Goal: Information Seeking & Learning: Learn about a topic

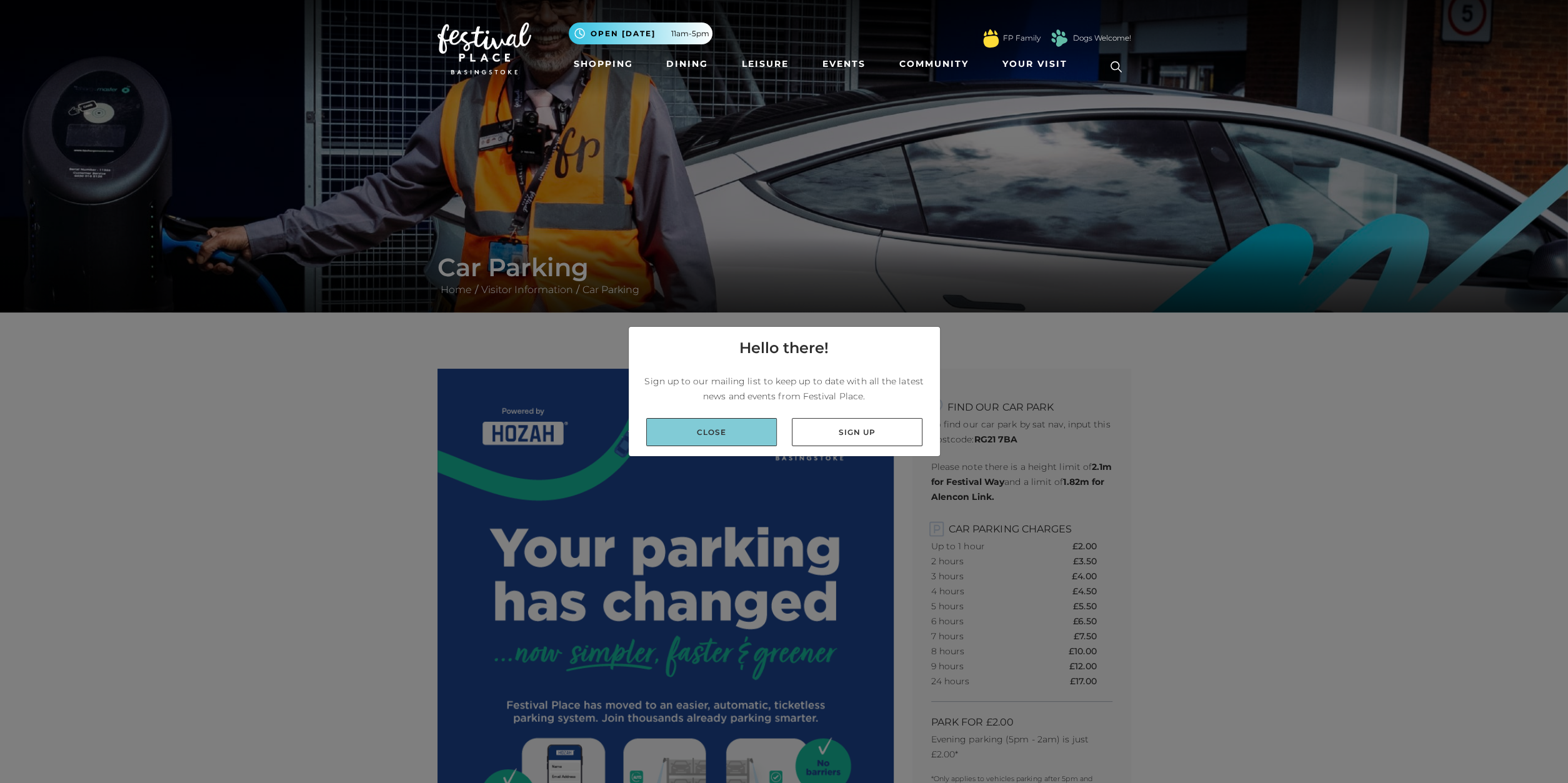
click at [736, 437] on link "Close" at bounding box center [711, 432] width 131 height 28
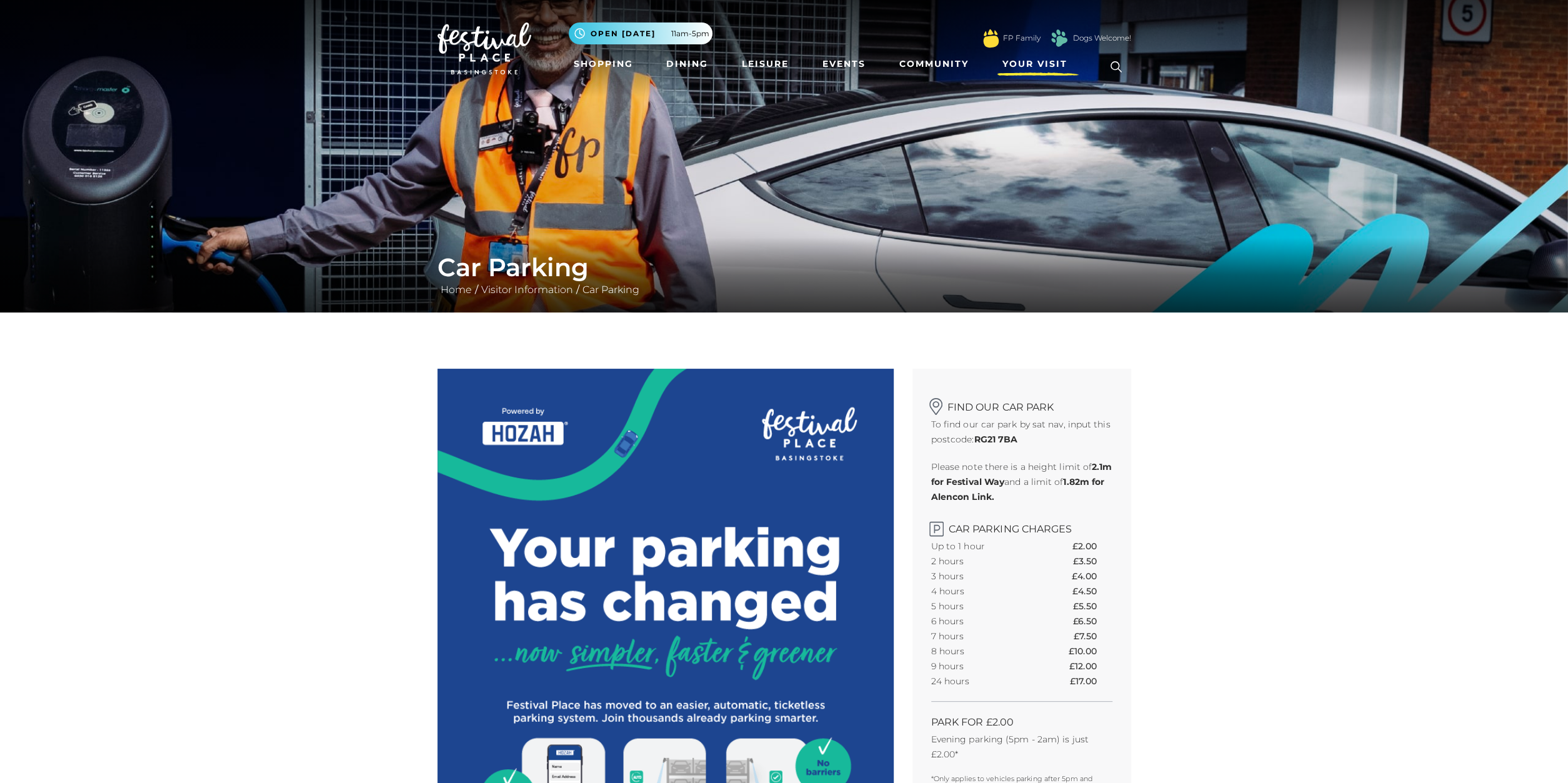
click at [1029, 60] on span "Your Visit" at bounding box center [1035, 64] width 65 height 13
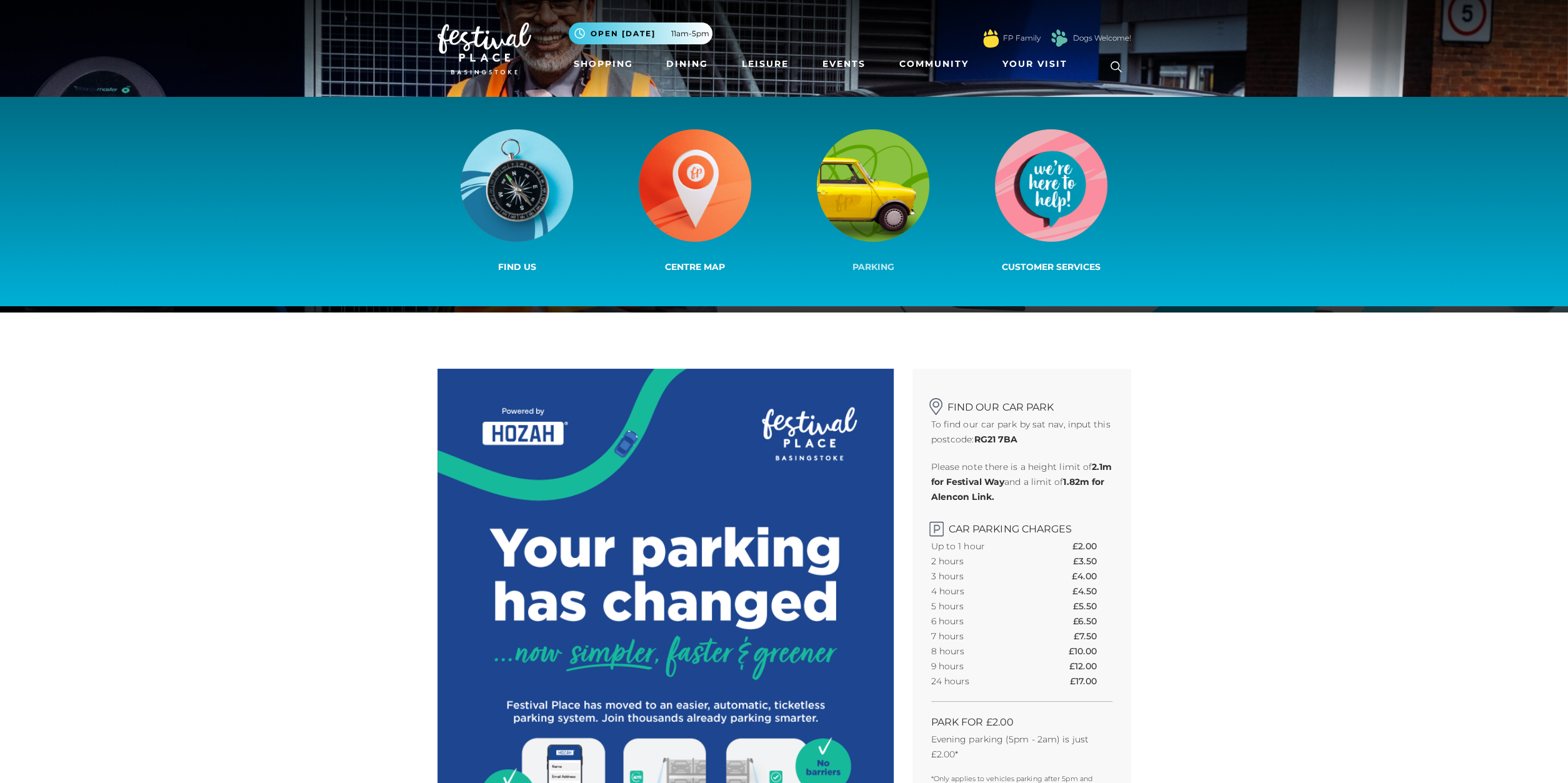
click at [884, 231] on img at bounding box center [873, 185] width 112 height 112
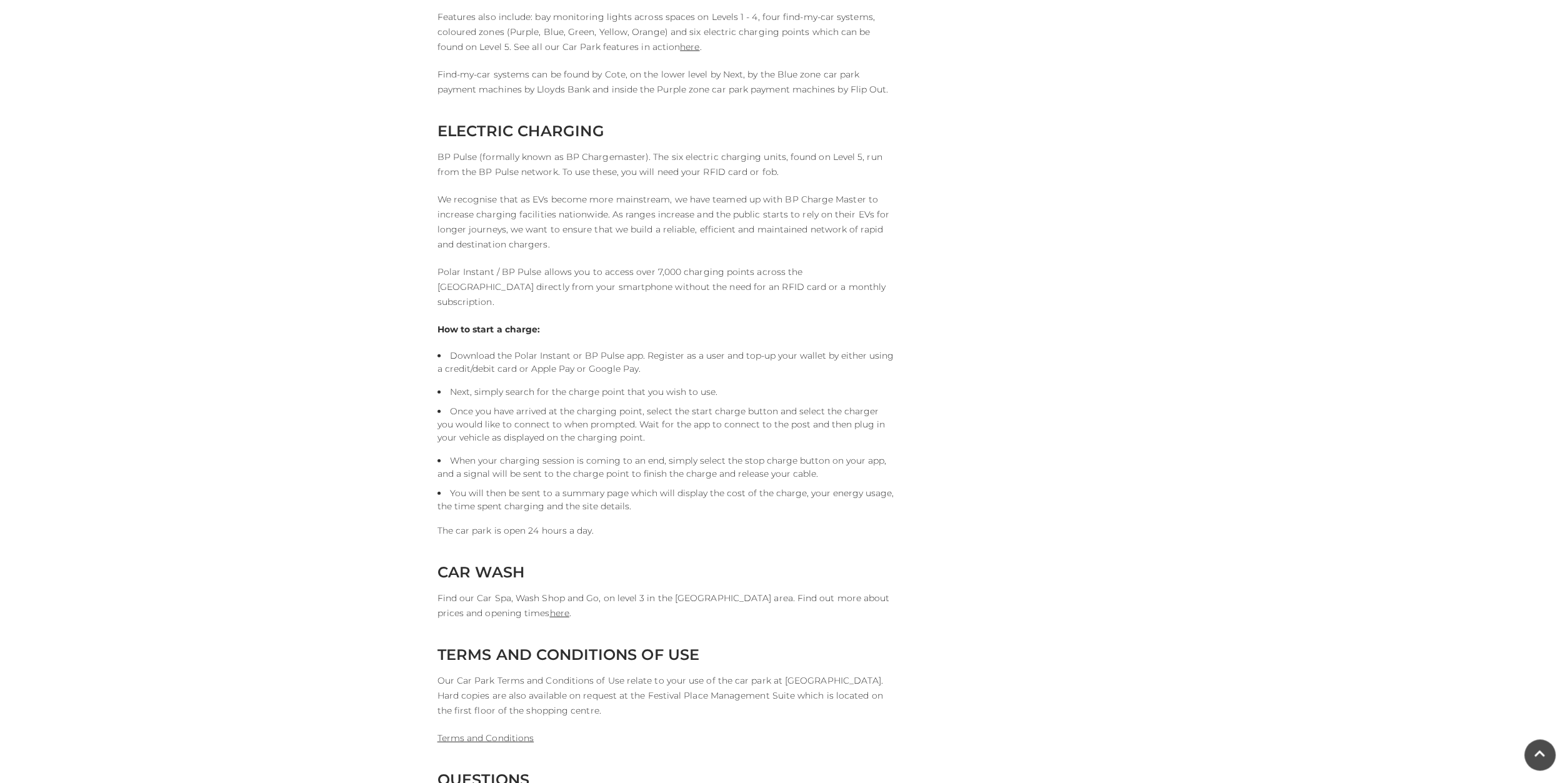
scroll to position [2796, 0]
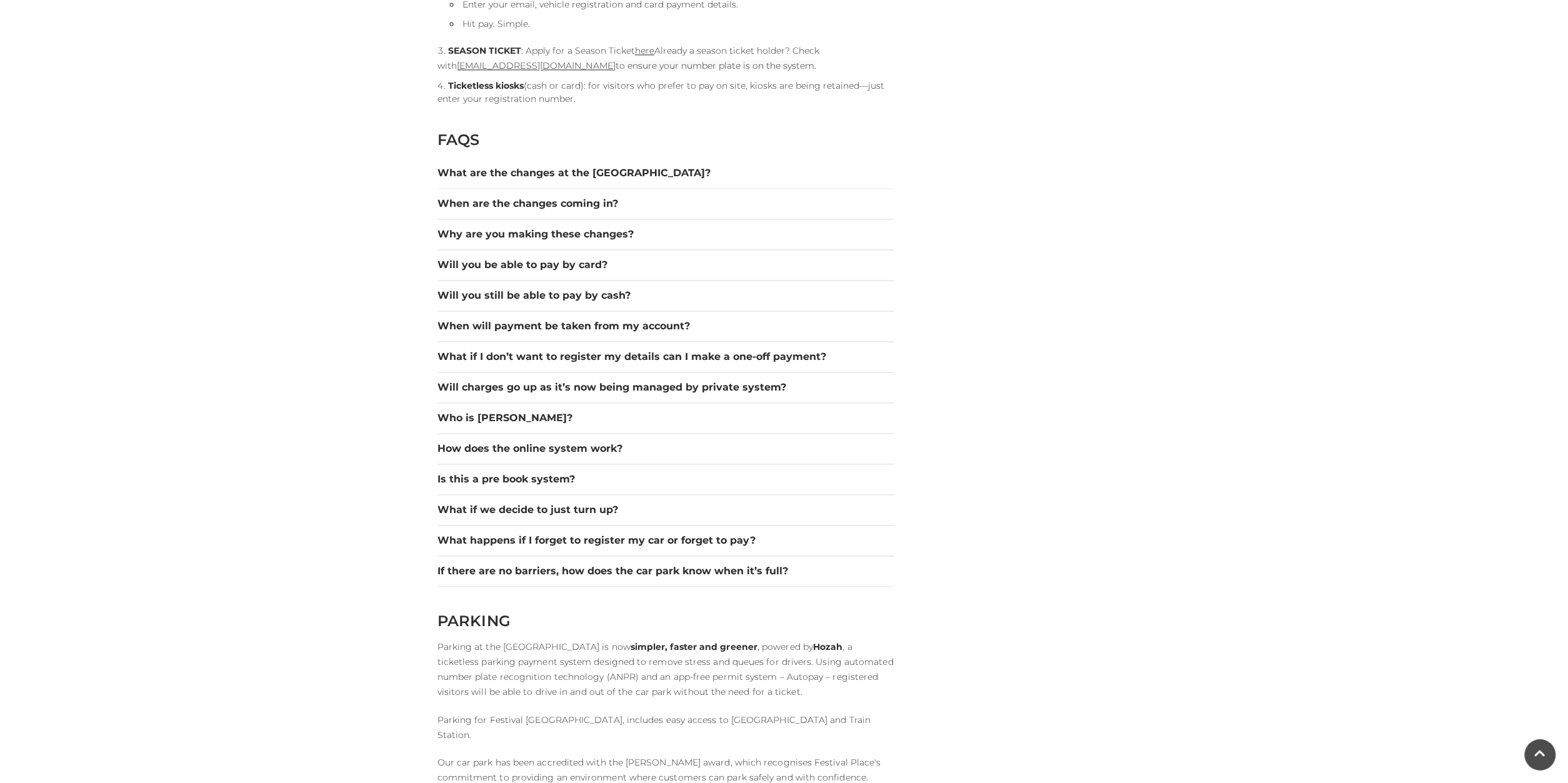
scroll to position [1624, 0]
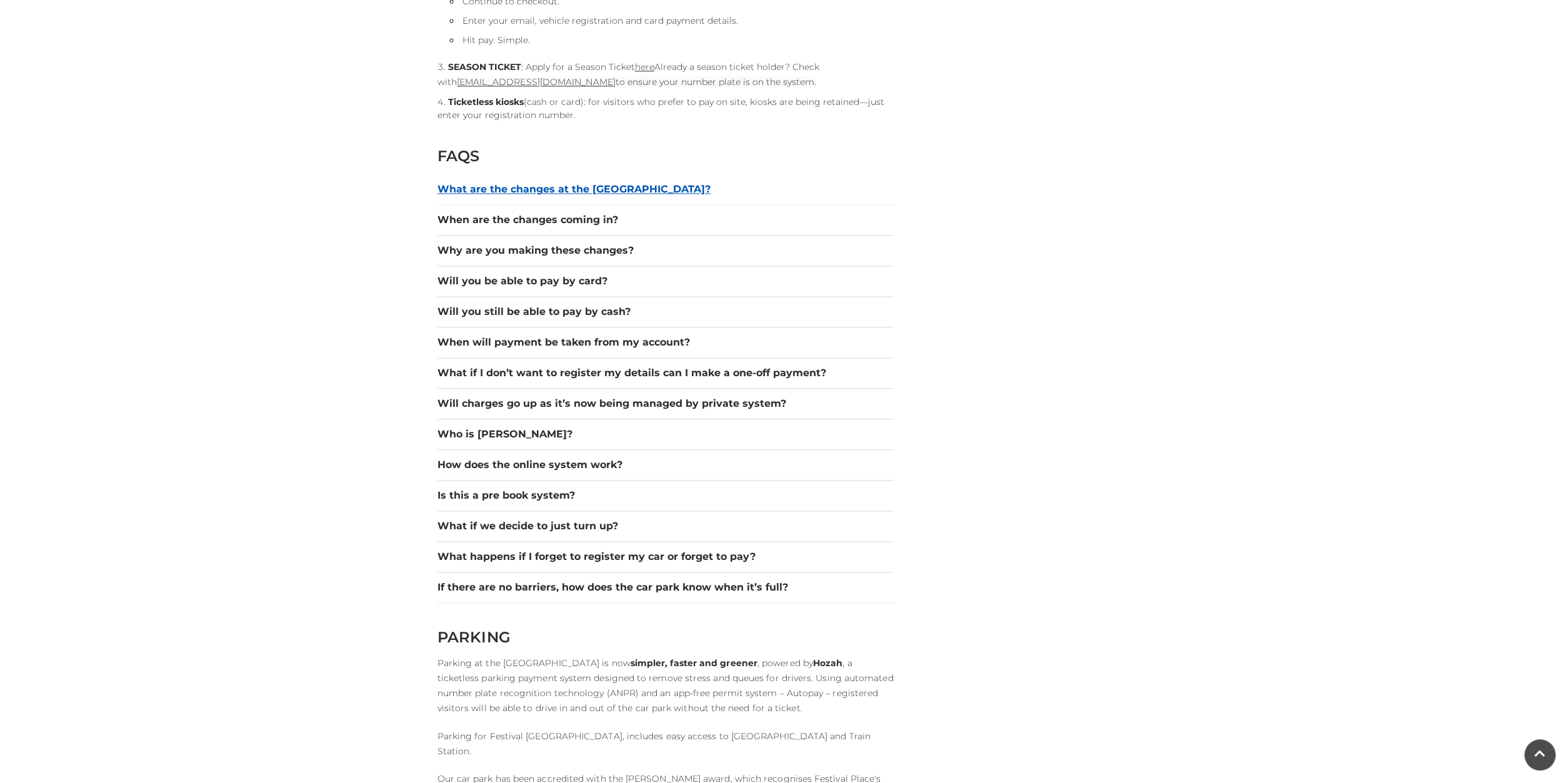
click at [572, 191] on button "What are the changes at the car park?" at bounding box center [666, 189] width 456 height 15
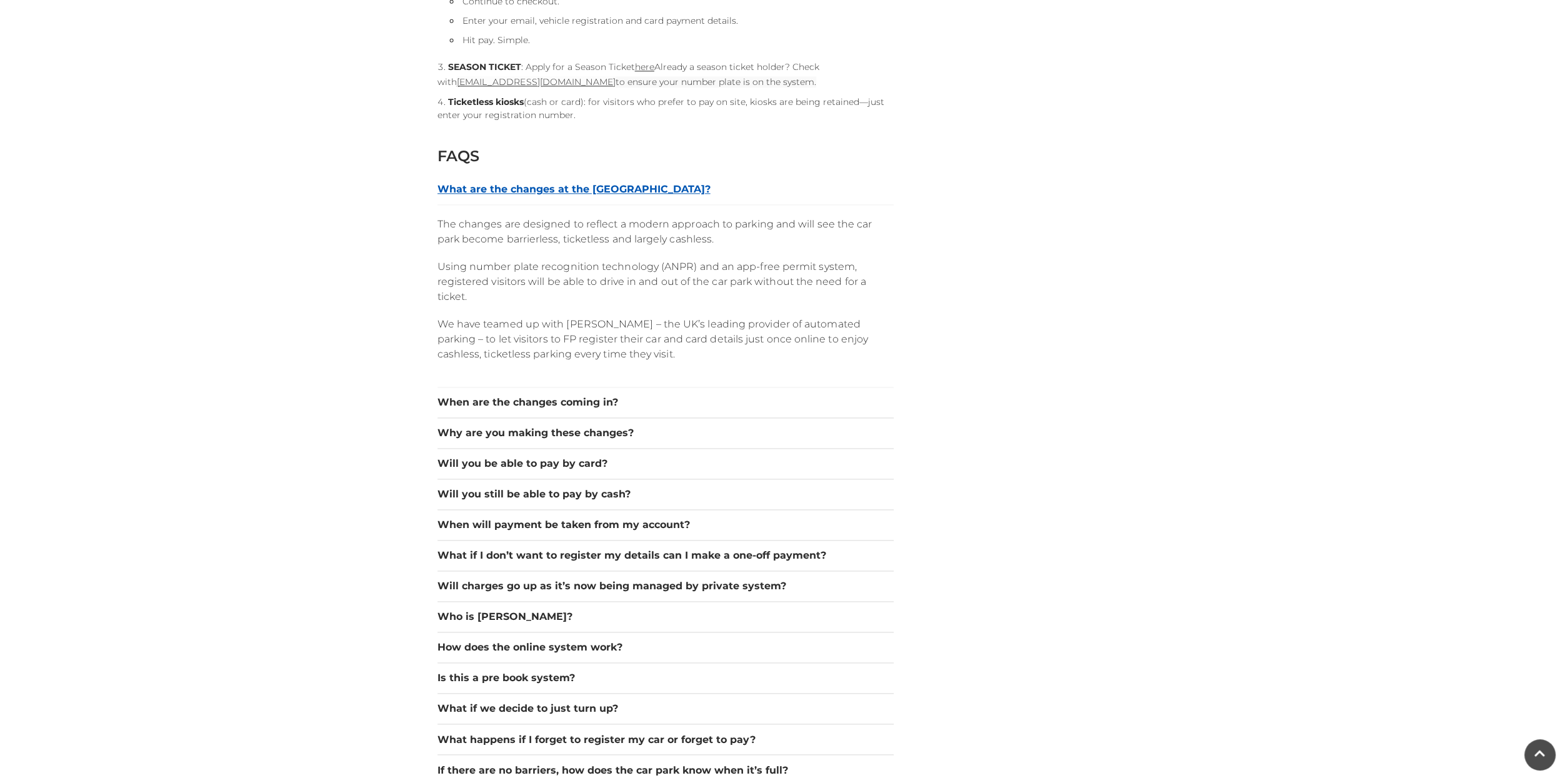
click at [572, 191] on button "What are the changes at the [GEOGRAPHIC_DATA]?" at bounding box center [666, 189] width 456 height 15
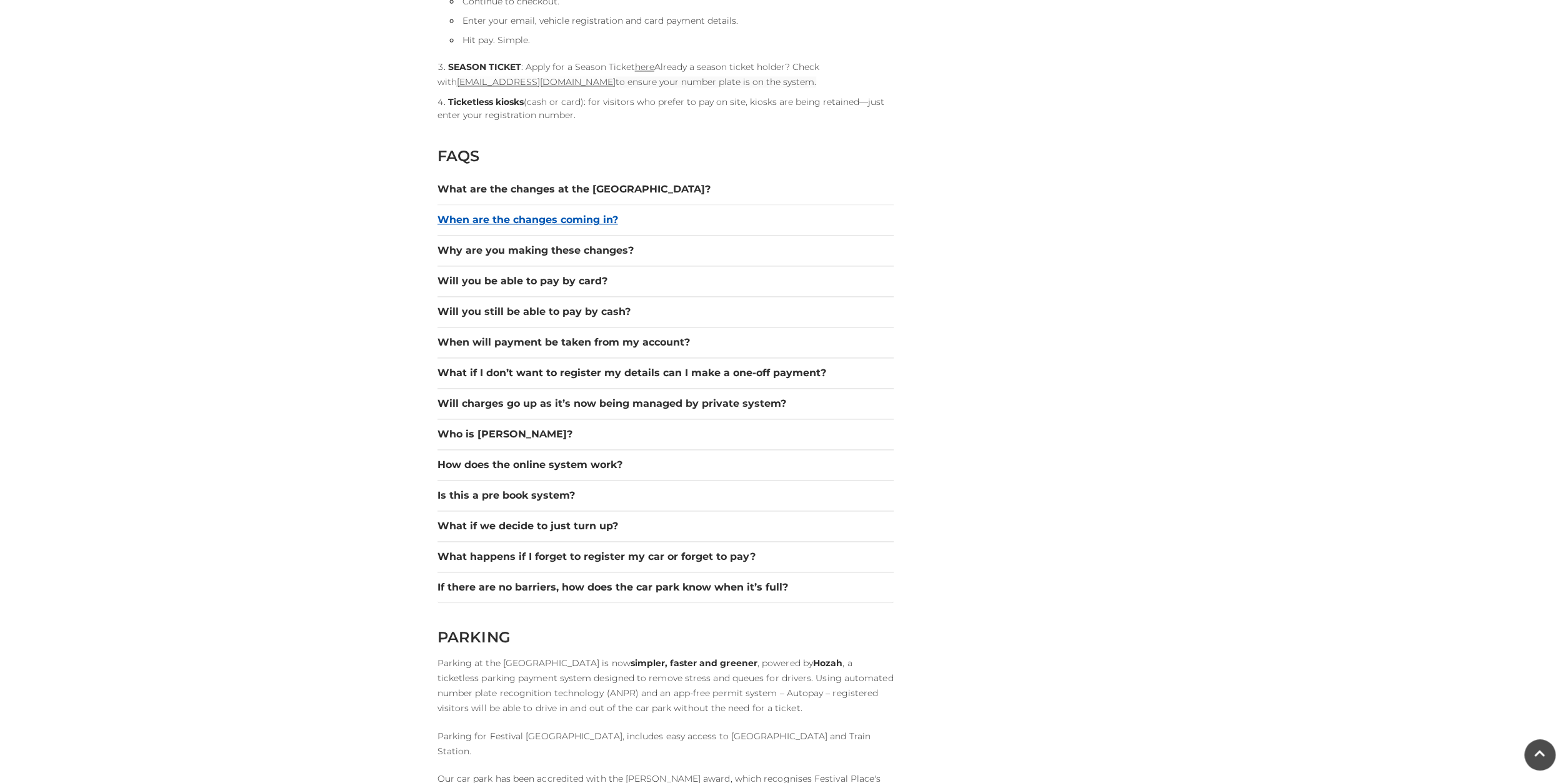
click at [569, 221] on button "When are the changes coming in?" at bounding box center [666, 220] width 456 height 15
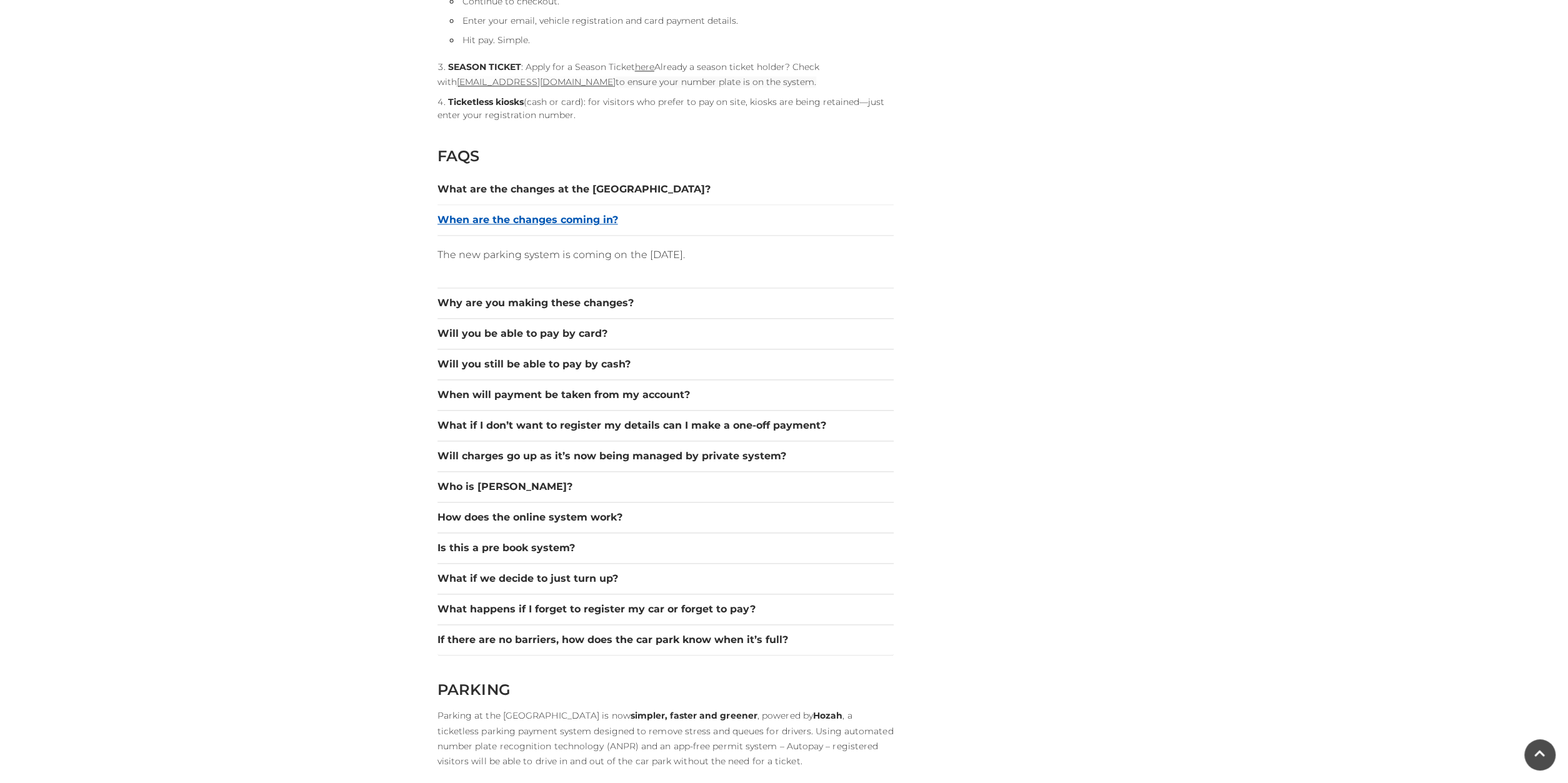
click at [569, 221] on button "When are the changes coming in?" at bounding box center [666, 220] width 456 height 15
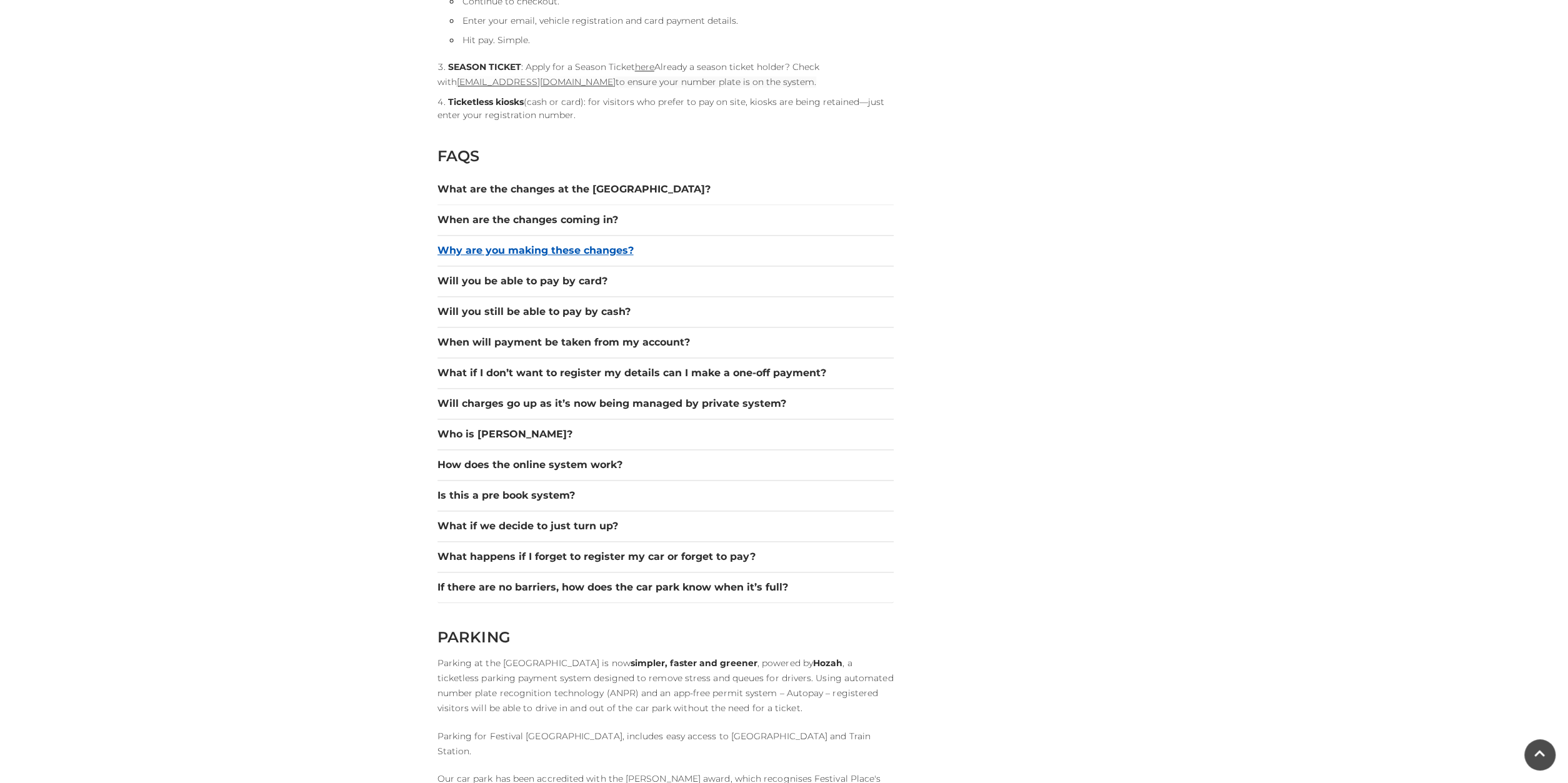
click at [569, 247] on button "Why are you making these changes?" at bounding box center [666, 250] width 456 height 15
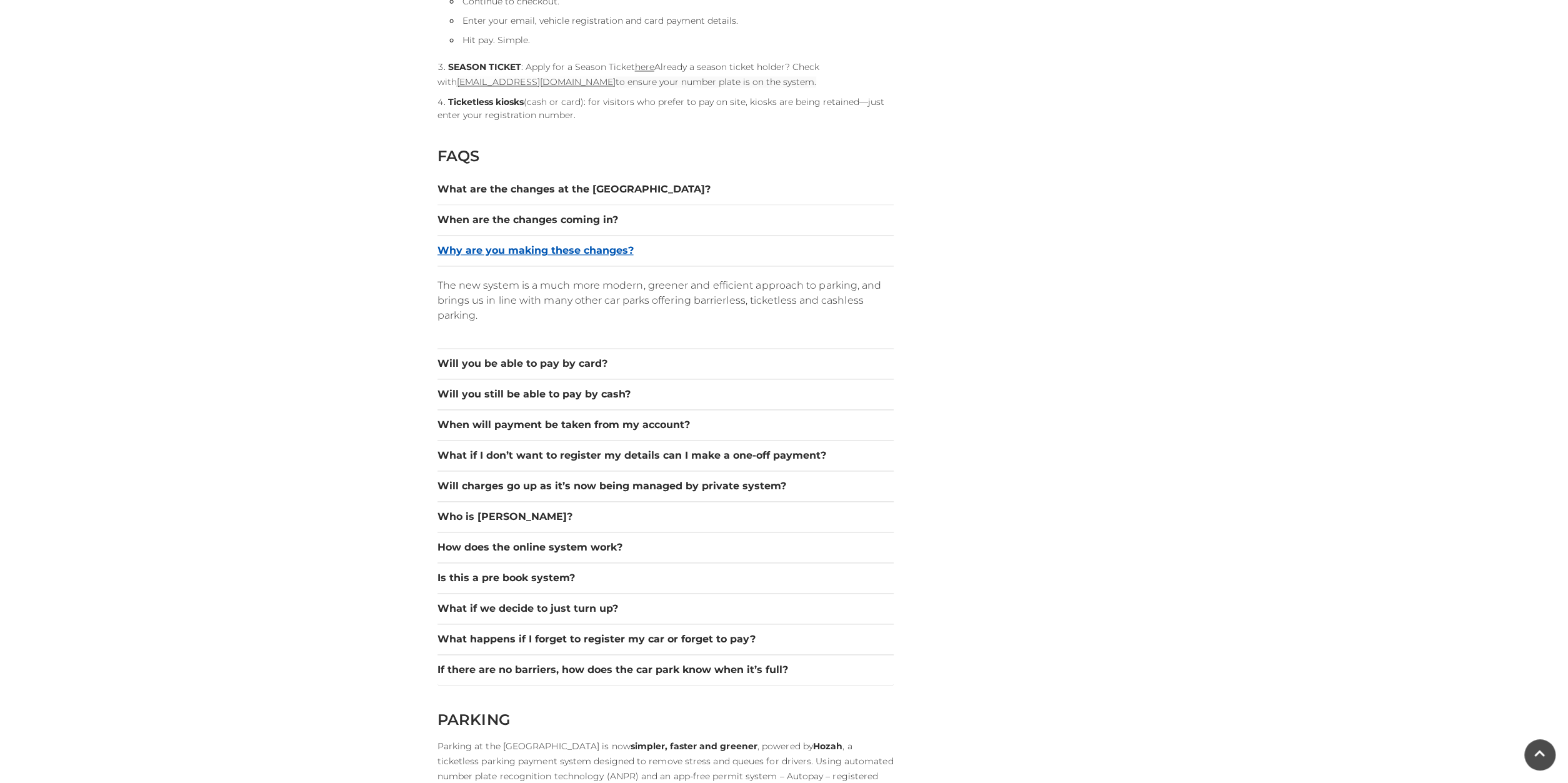
click at [569, 247] on button "Why are you making these changes?" at bounding box center [666, 250] width 456 height 15
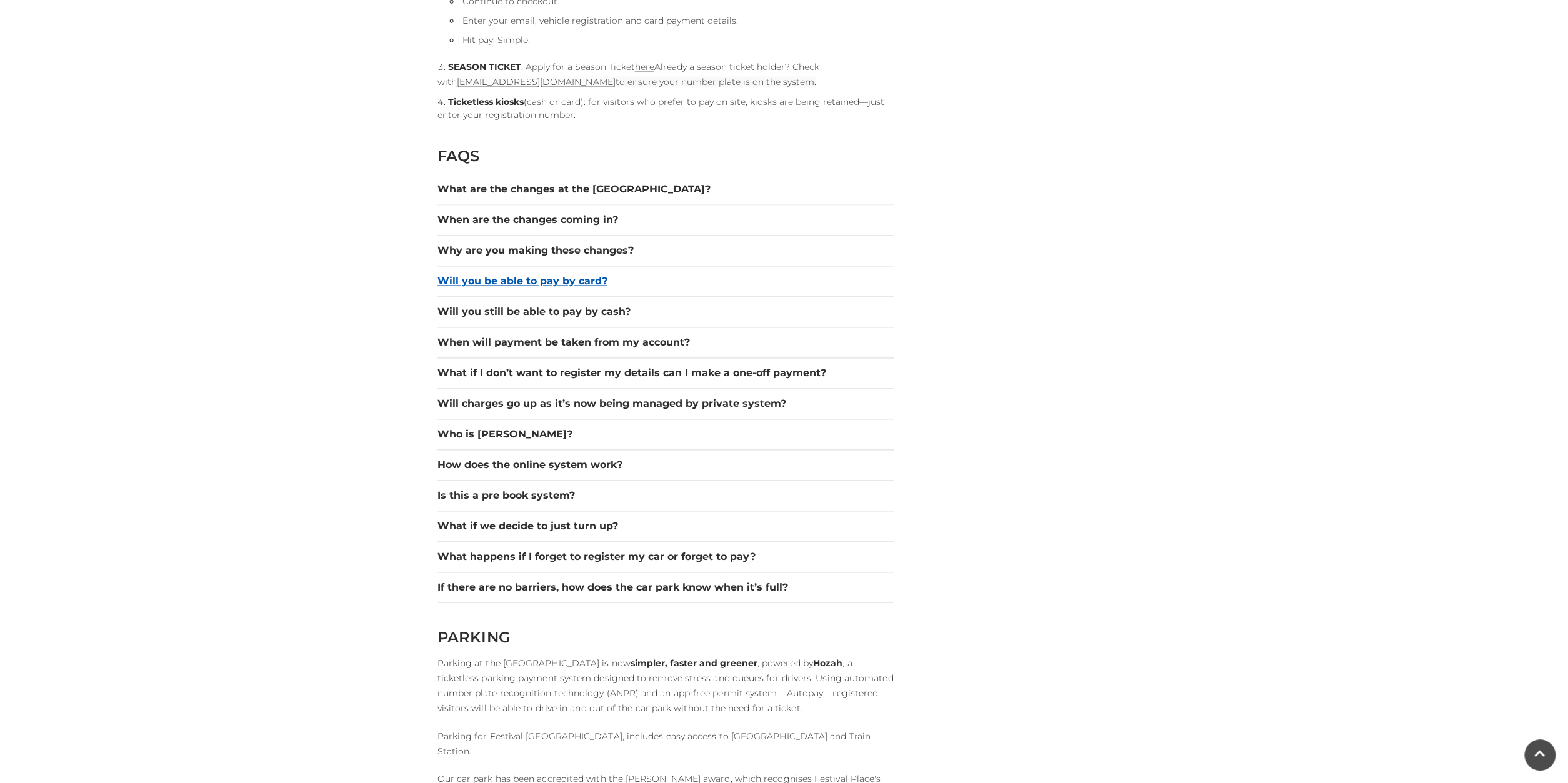
click at [566, 275] on button "Will you be able to pay by card?" at bounding box center [666, 282] width 456 height 15
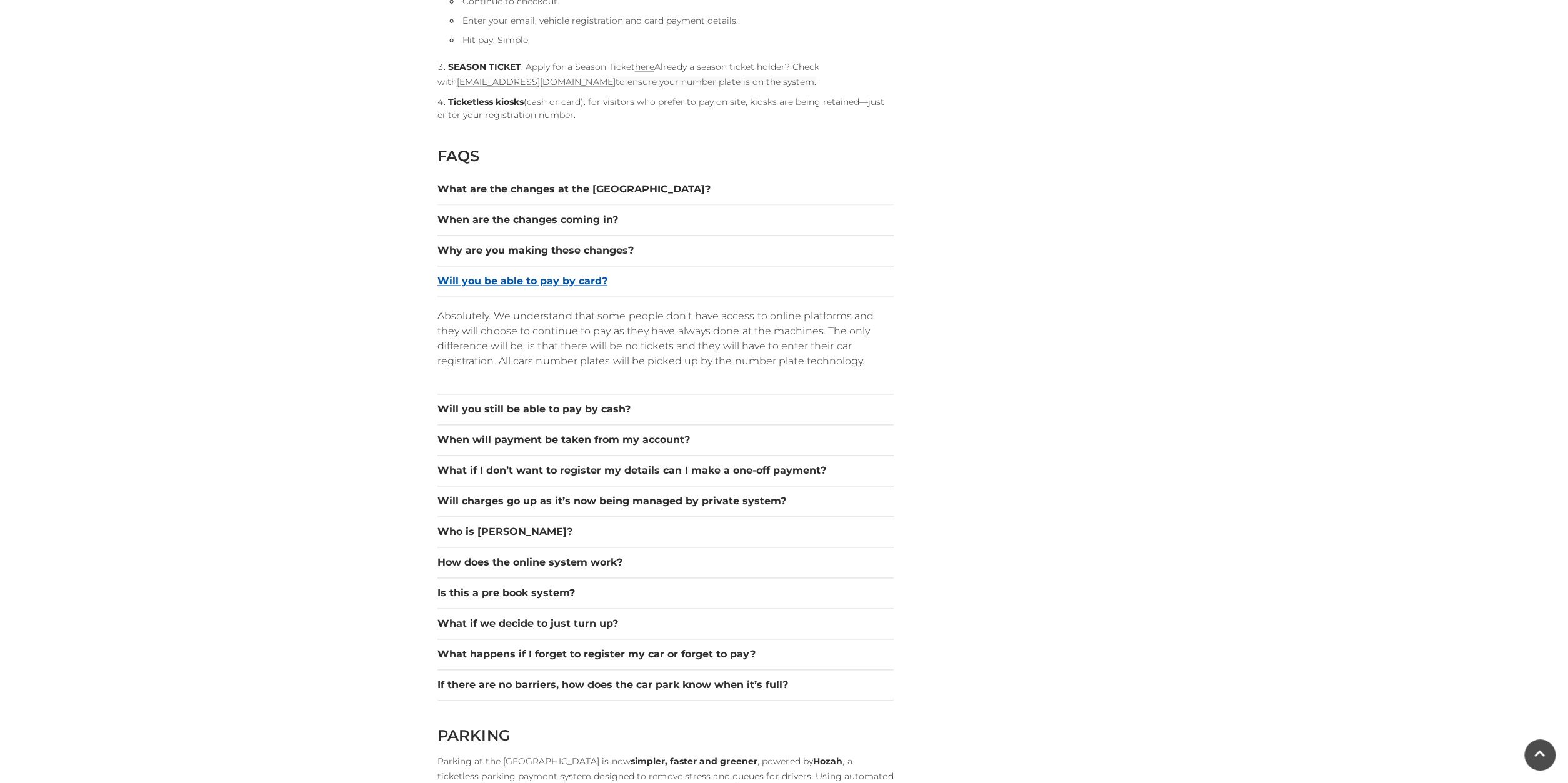
click at [567, 274] on button "Will you be able to pay by card?" at bounding box center [666, 282] width 456 height 15
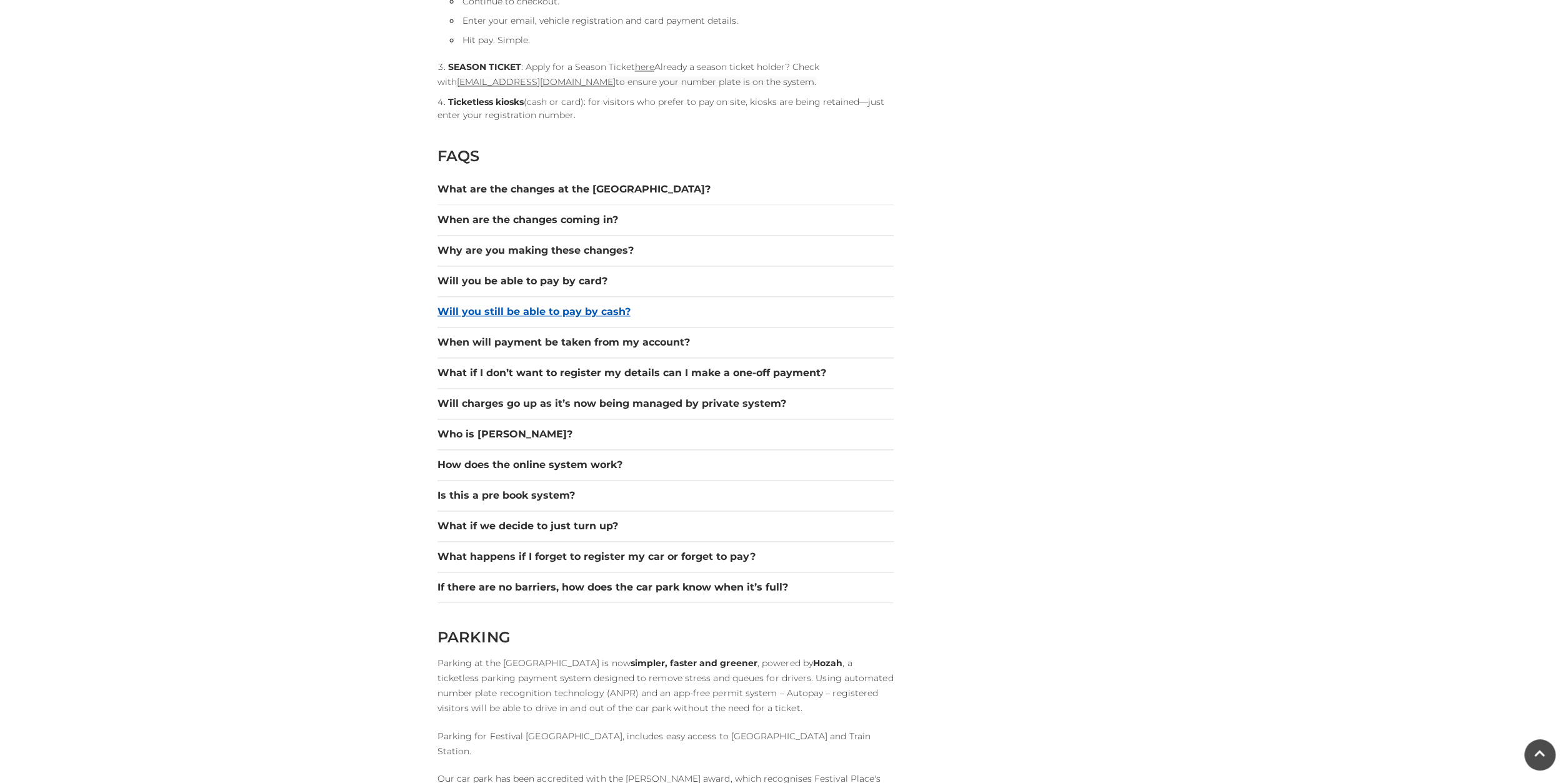
click at [568, 307] on button "Will you still be able to pay by cash?" at bounding box center [666, 312] width 456 height 15
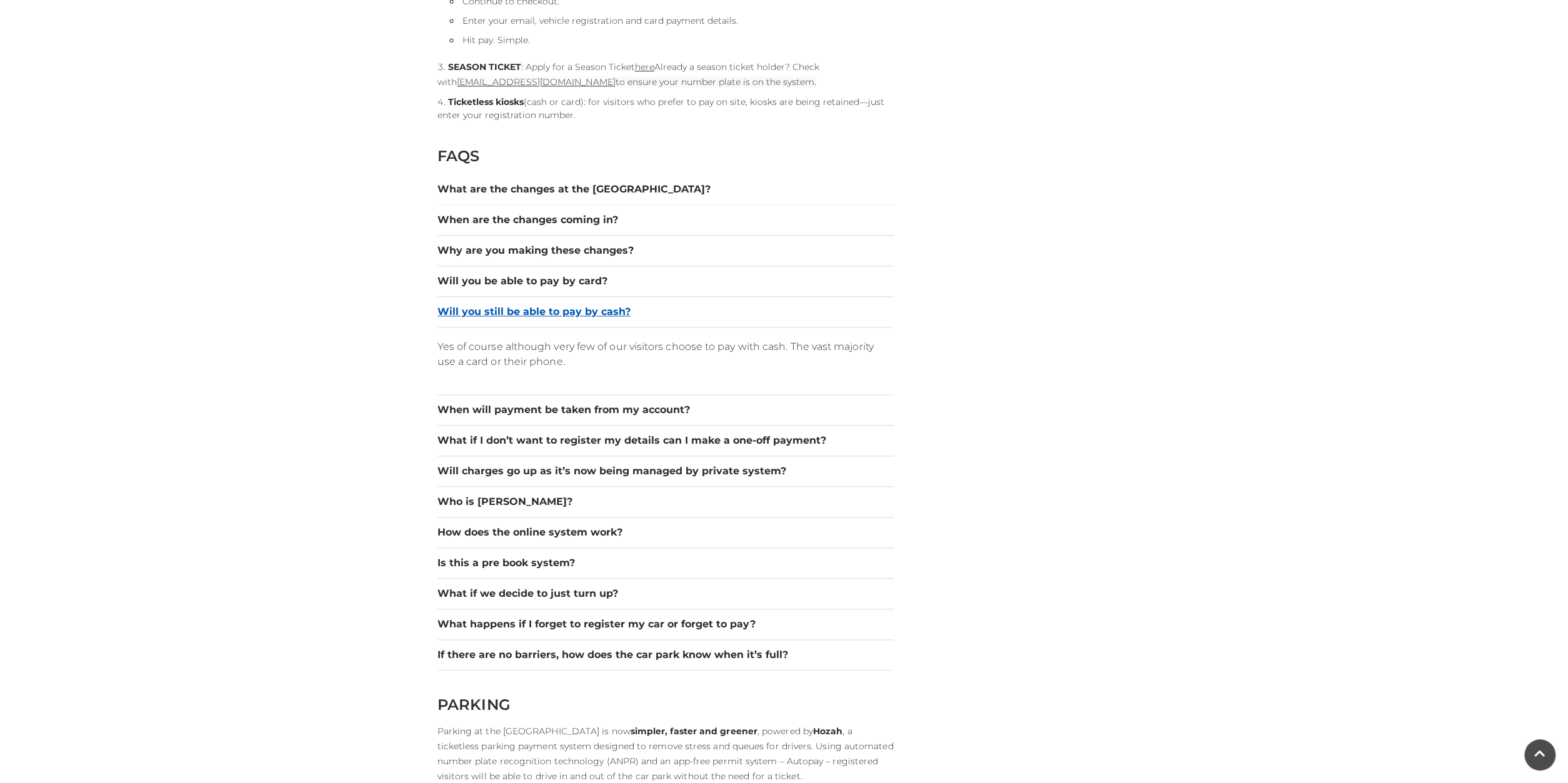
click at [568, 307] on button "Will you still be able to pay by cash?" at bounding box center [666, 312] width 456 height 15
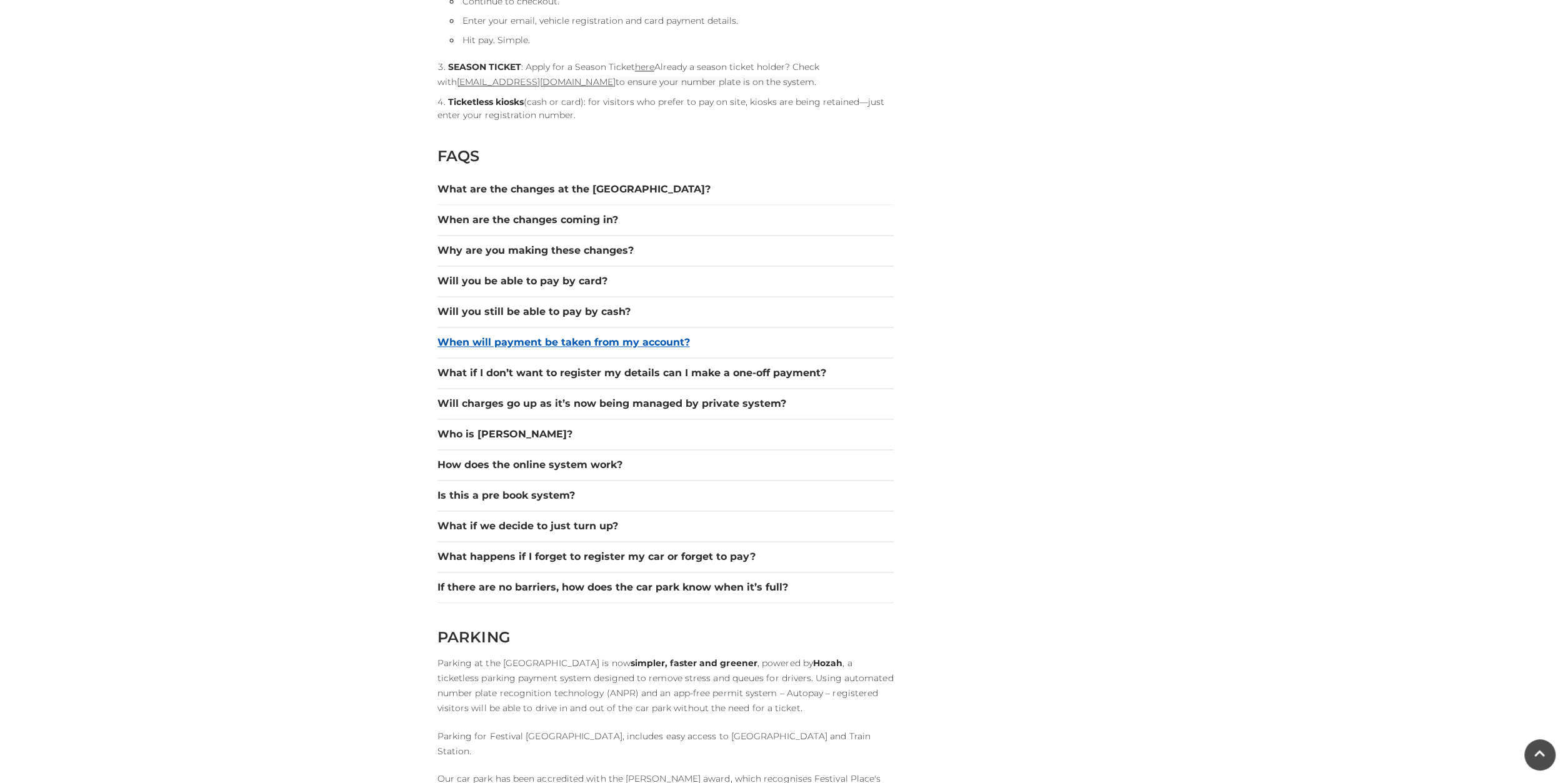
click at [564, 340] on button "When will payment be taken from my account?" at bounding box center [666, 342] width 456 height 15
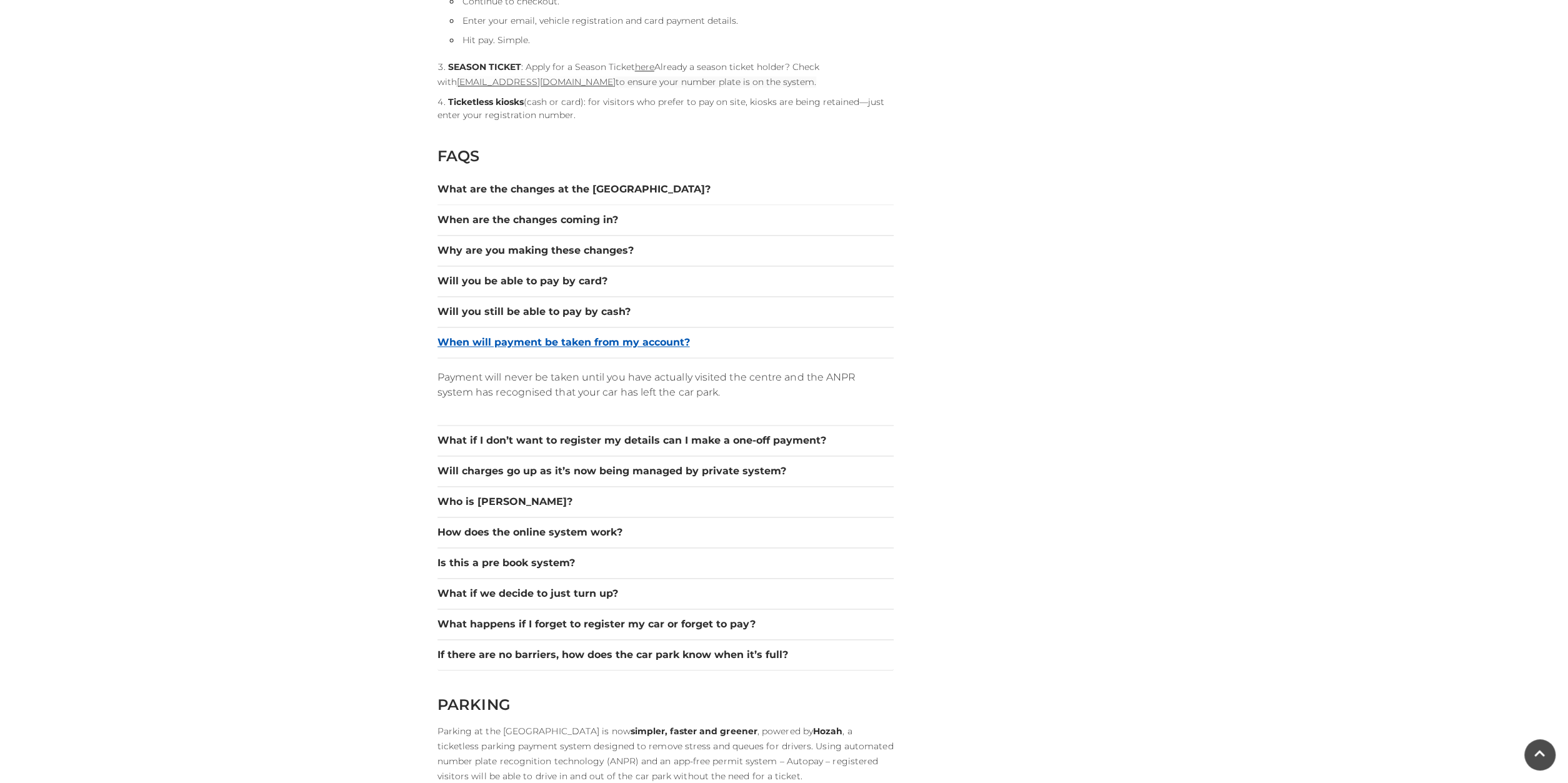
click at [564, 340] on button "When will payment be taken from my account?" at bounding box center [666, 342] width 456 height 15
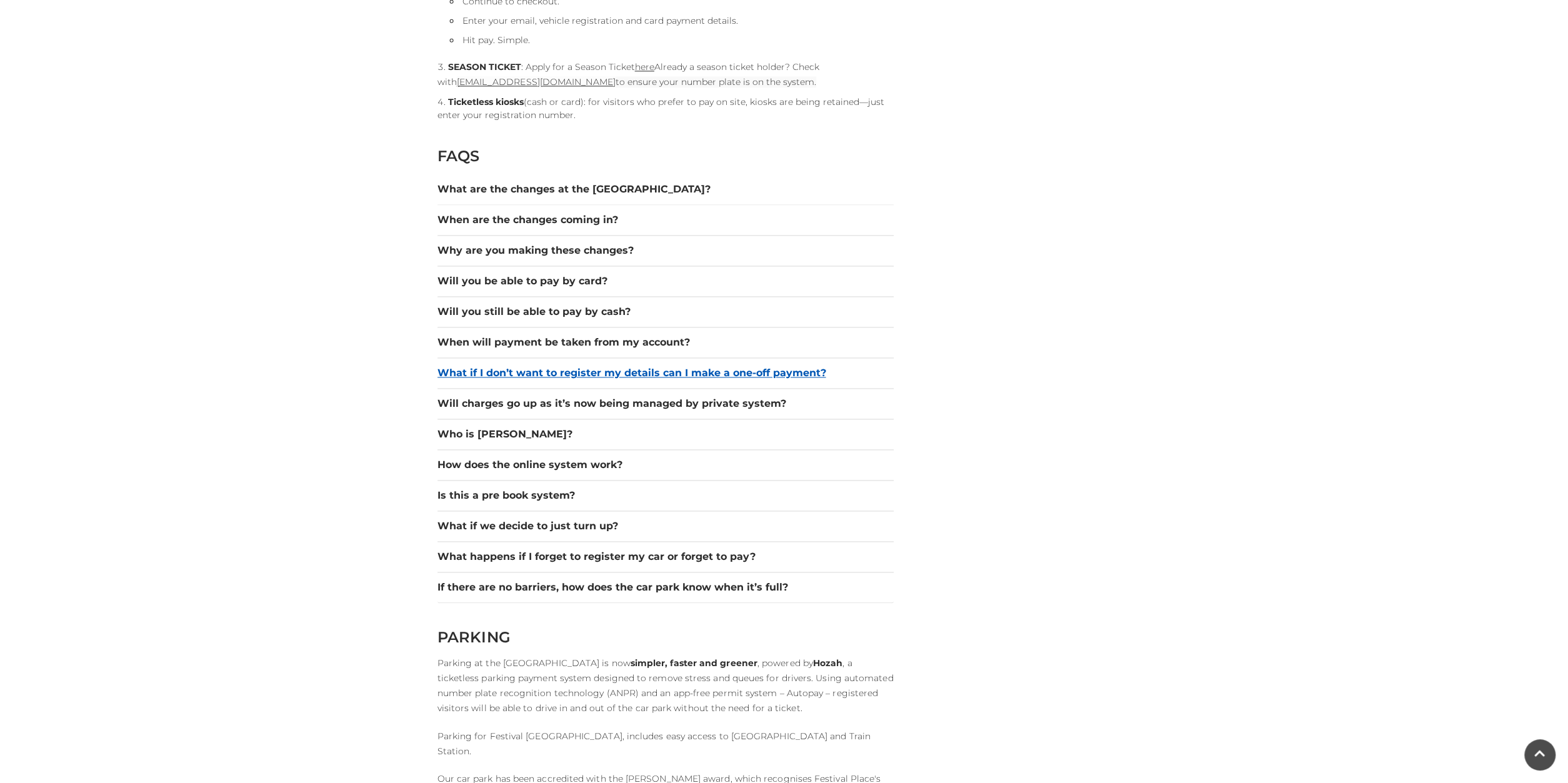
click at [579, 370] on button "What if I don’t want to register my details can I make a one-off payment?" at bounding box center [666, 373] width 456 height 15
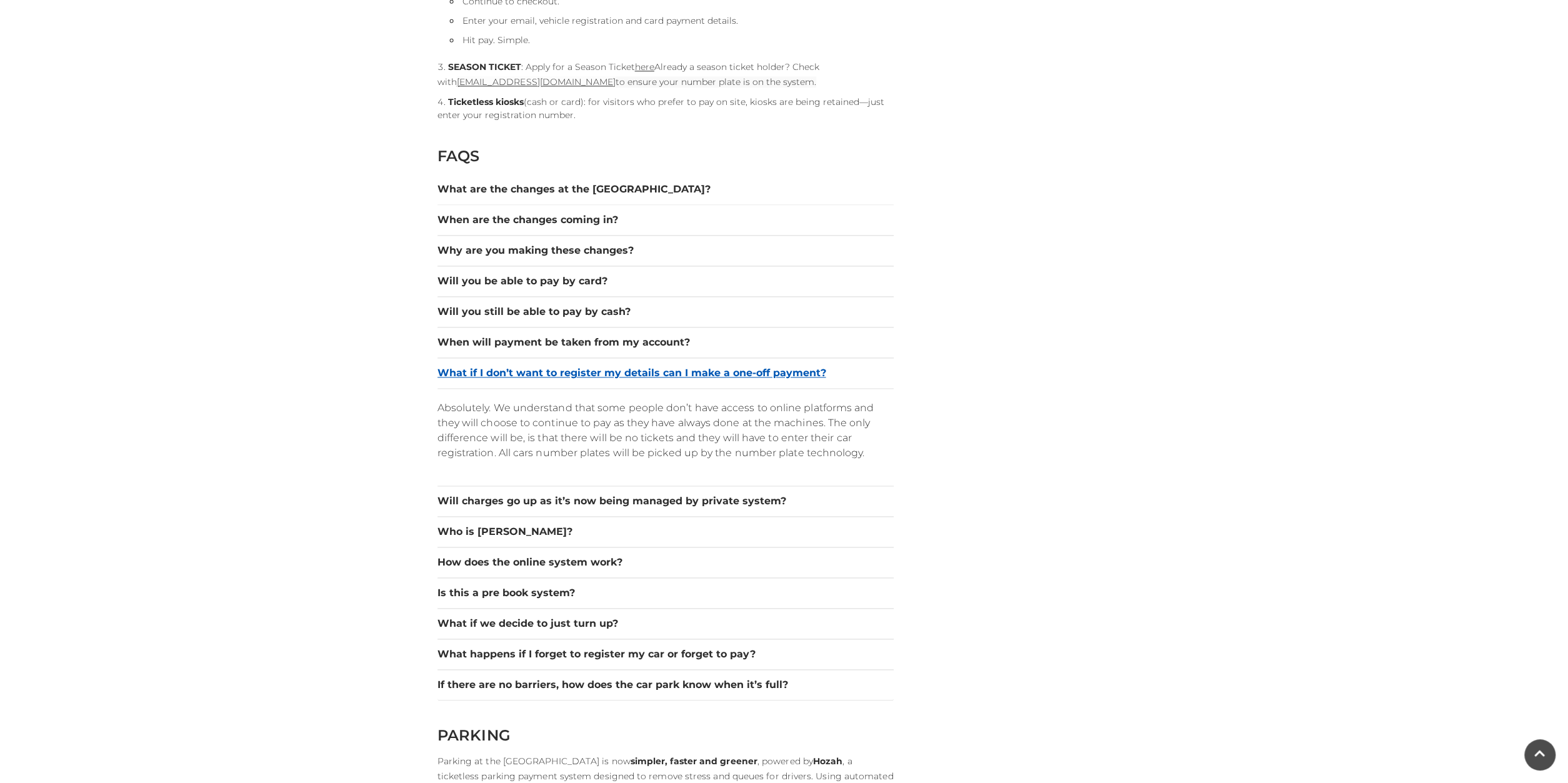
click at [581, 368] on button "What if I don’t want to register my details can I make a one-off payment?" at bounding box center [666, 373] width 456 height 15
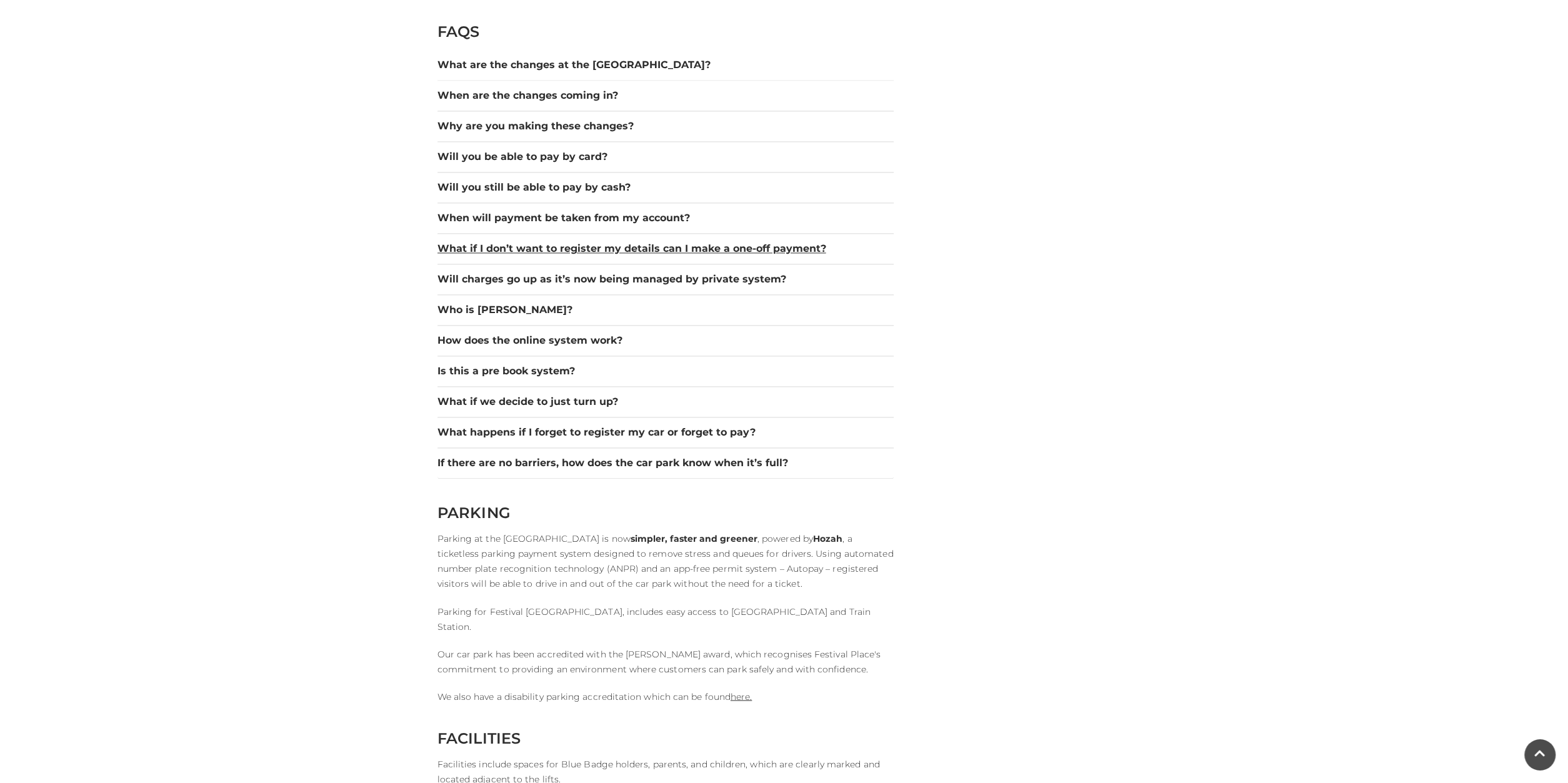
scroll to position [1754, 0]
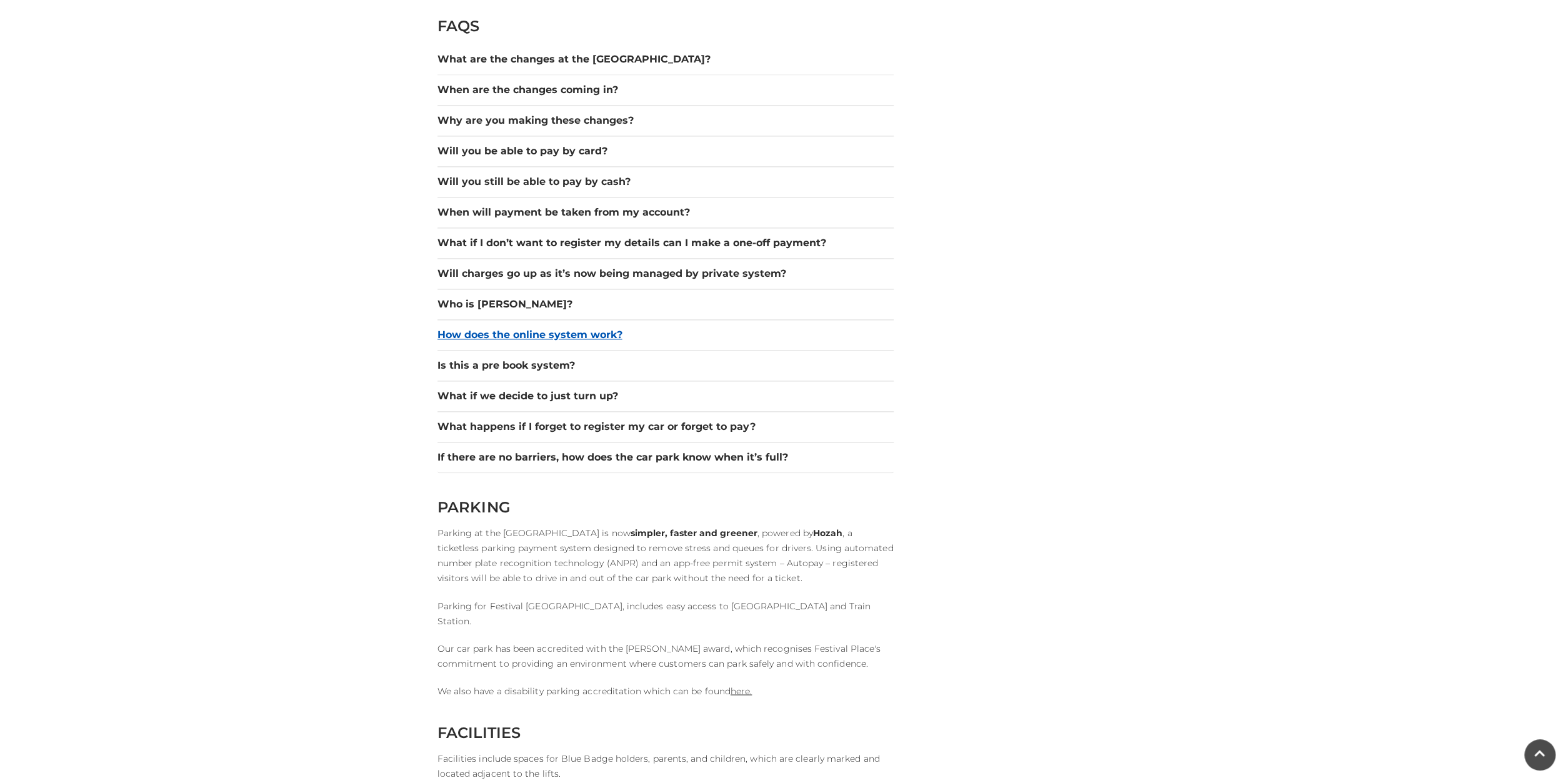
click at [564, 334] on button "How does the online system work?" at bounding box center [666, 335] width 456 height 15
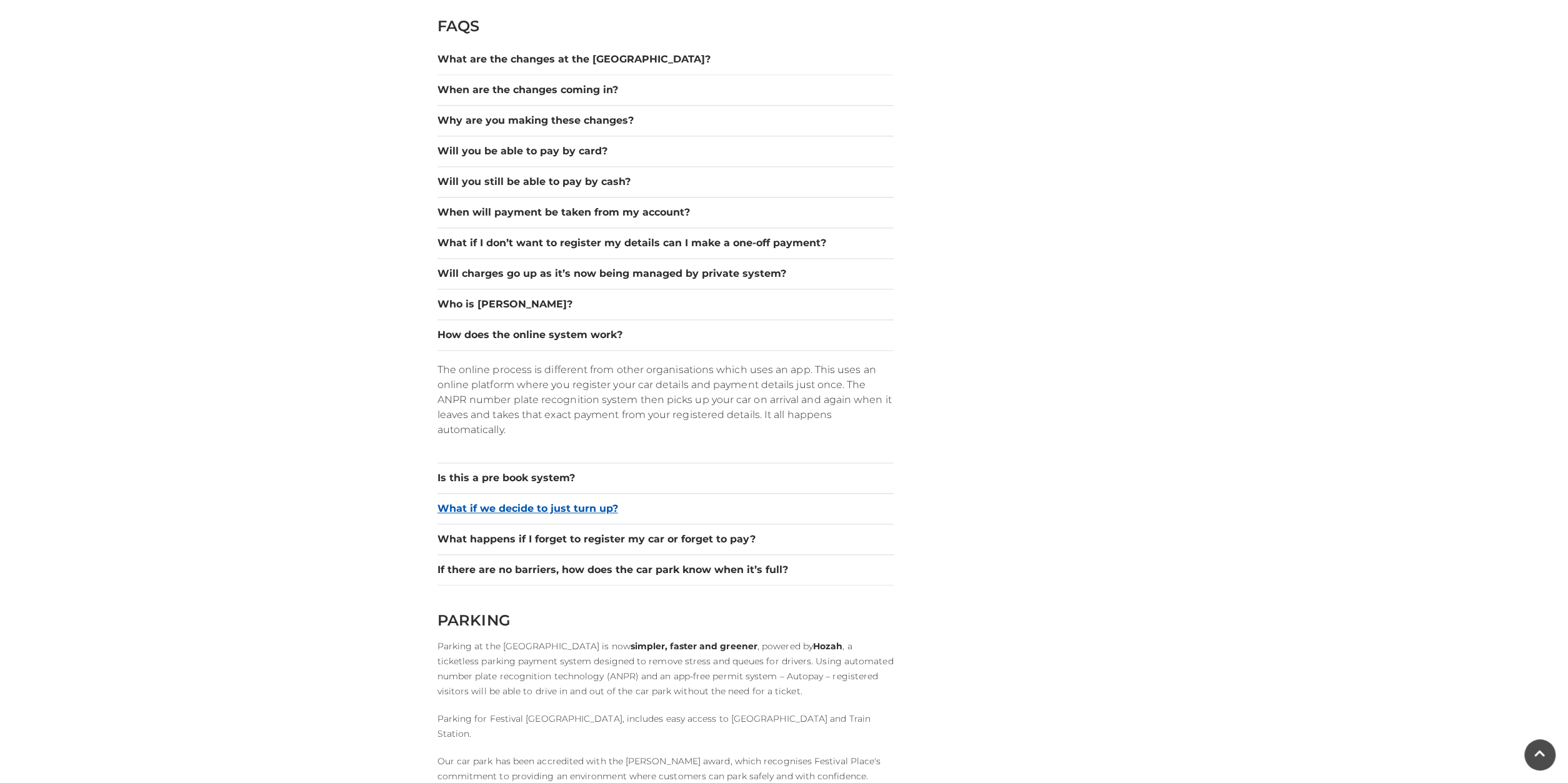
click at [512, 501] on button "What if we decide to just turn up?" at bounding box center [666, 509] width 456 height 15
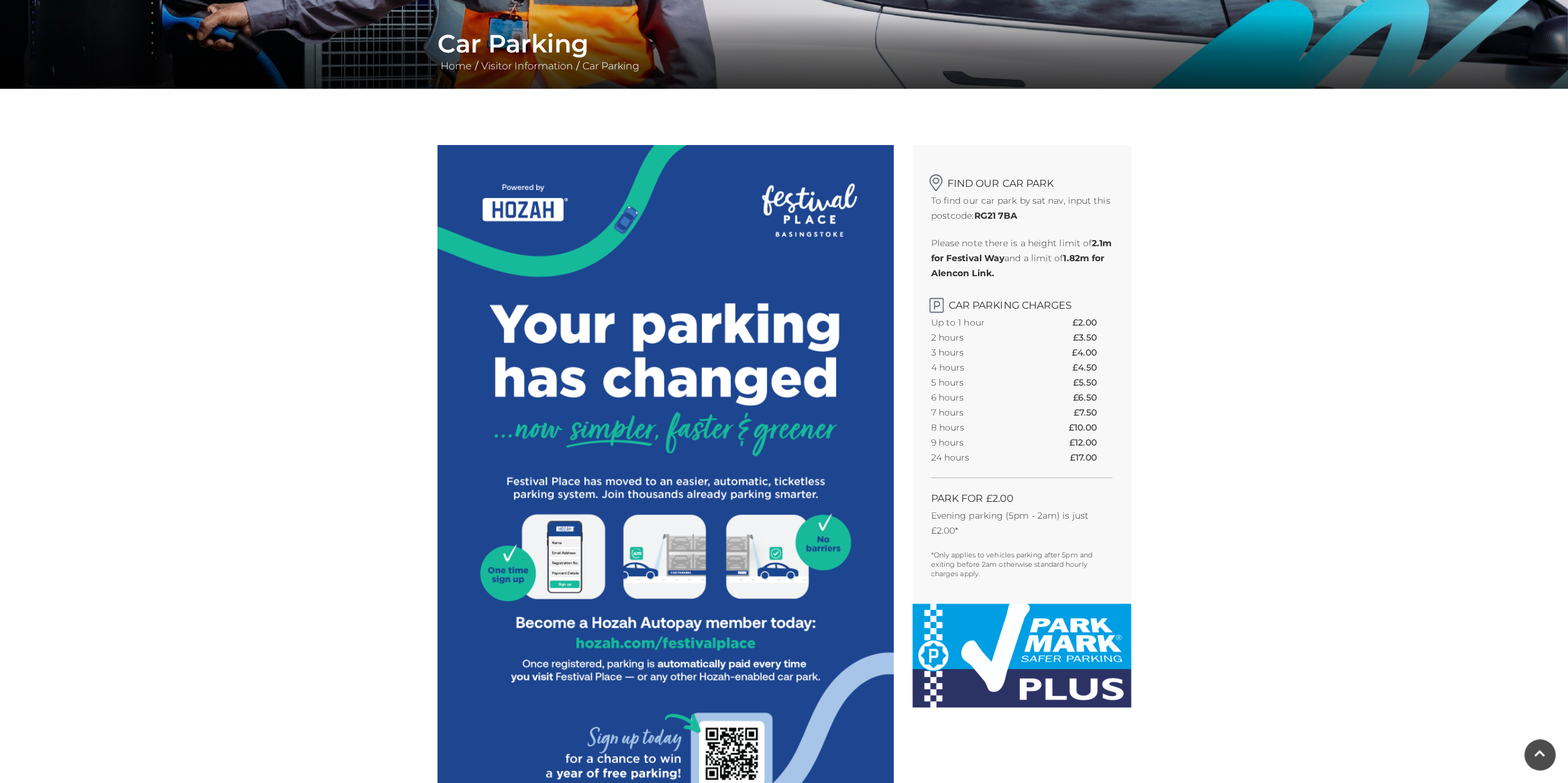
scroll to position [0, 0]
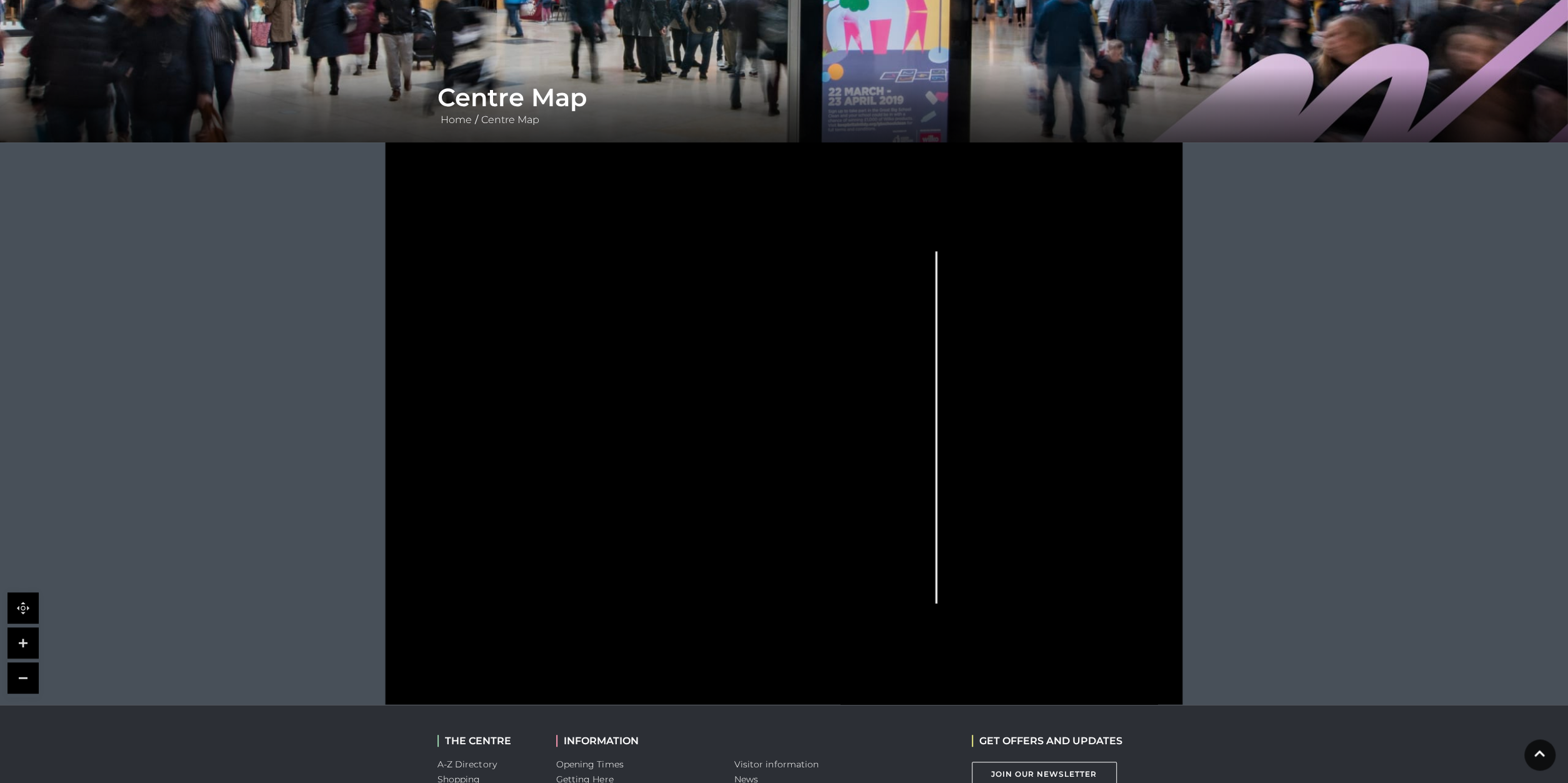
scroll to position [169, 0]
